Goal: Task Accomplishment & Management: Complete application form

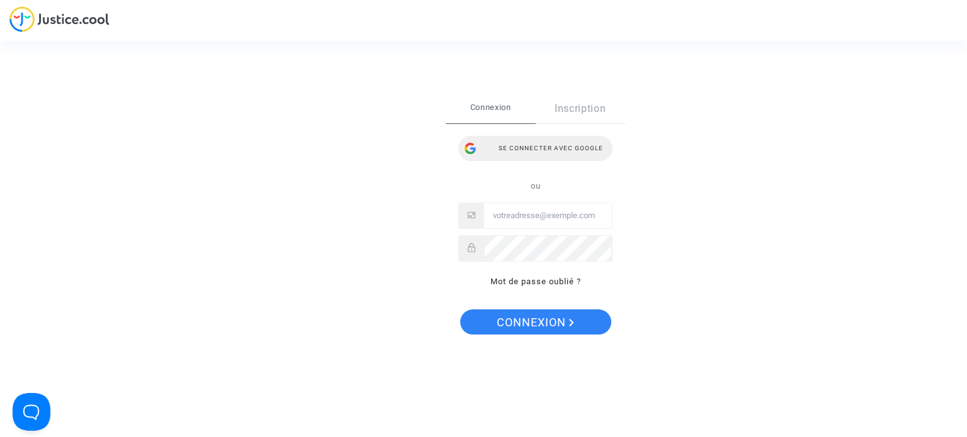
click at [575, 146] on div "Se connecter avec Google" at bounding box center [535, 148] width 154 height 25
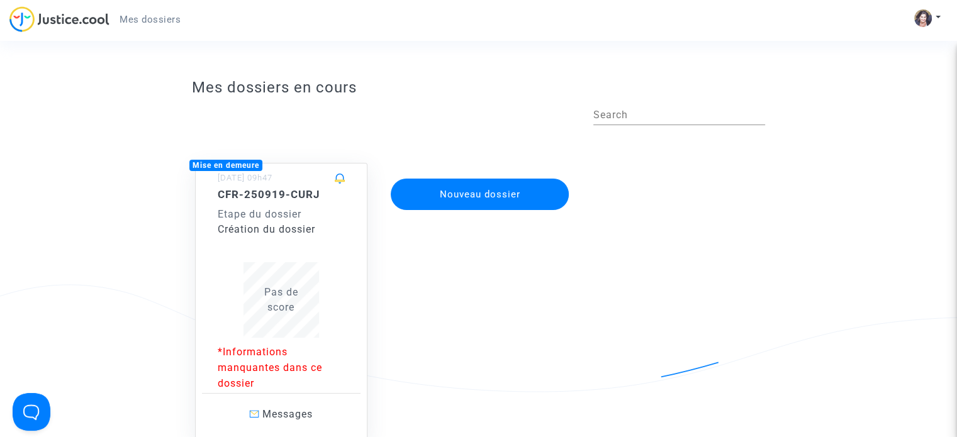
click at [282, 313] on span "Pas de score" at bounding box center [281, 299] width 34 height 27
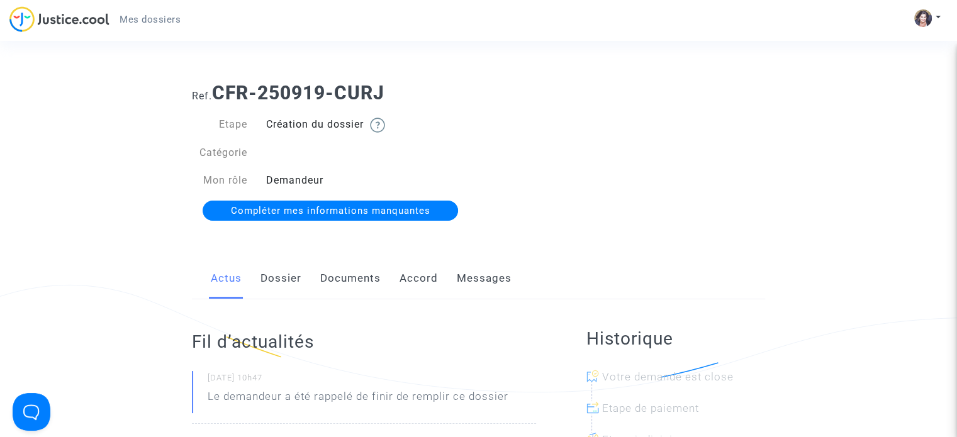
click at [333, 216] on span "Compléter mes informations manquantes" at bounding box center [331, 210] width 200 height 11
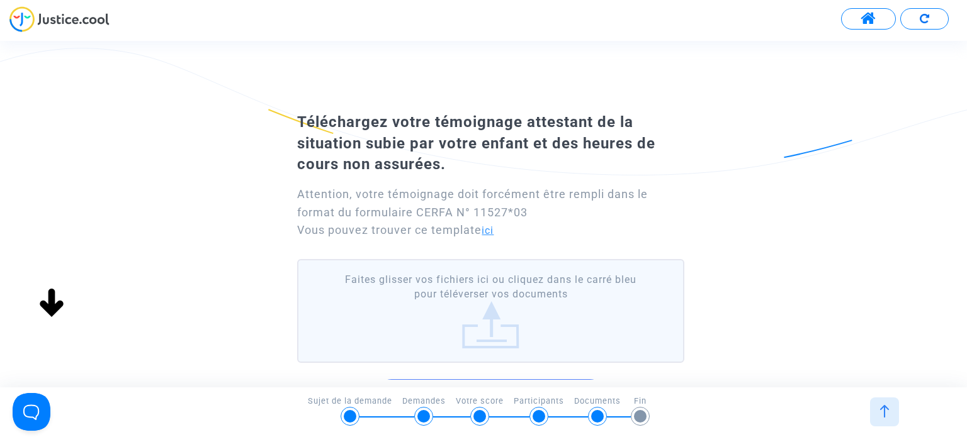
click at [493, 230] on link "ici" at bounding box center [487, 231] width 12 height 12
